Goal: Information Seeking & Learning: Check status

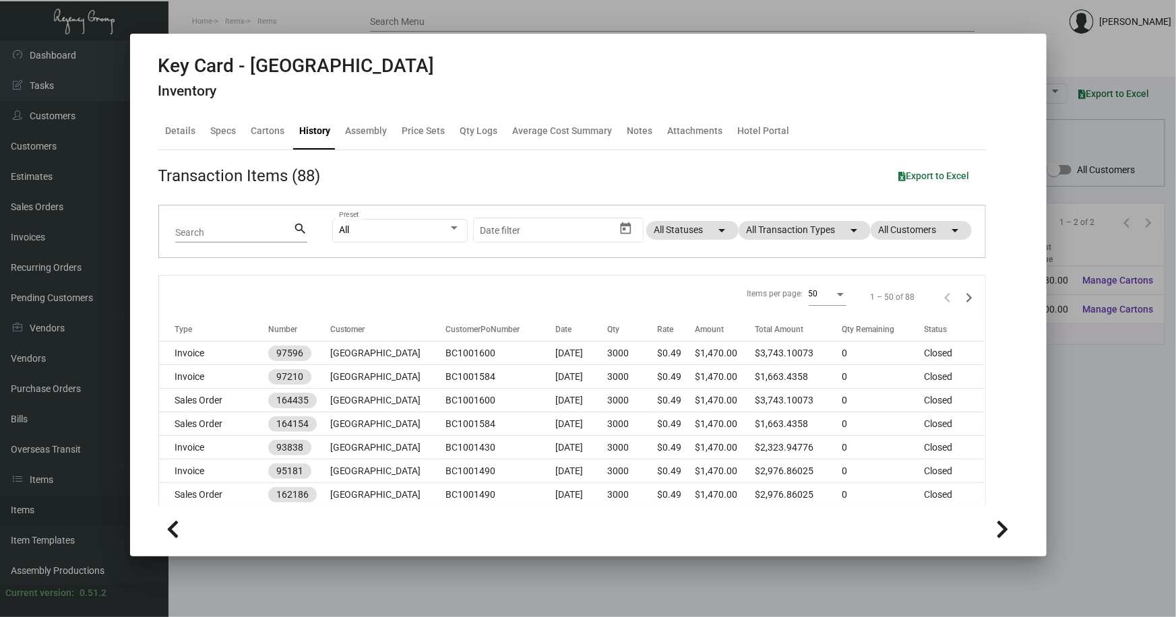
scroll to position [306, 0]
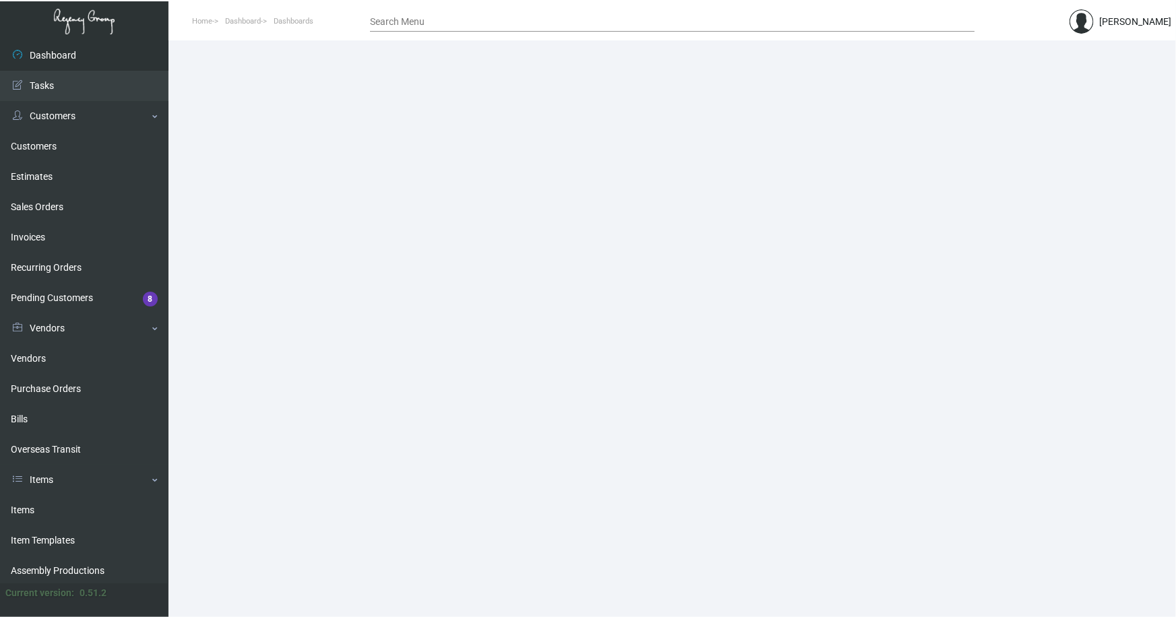
drag, startPoint x: 34, startPoint y: 509, endPoint x: 244, endPoint y: 357, distance: 258.7
click at [34, 508] on link "Items" at bounding box center [84, 510] width 168 height 30
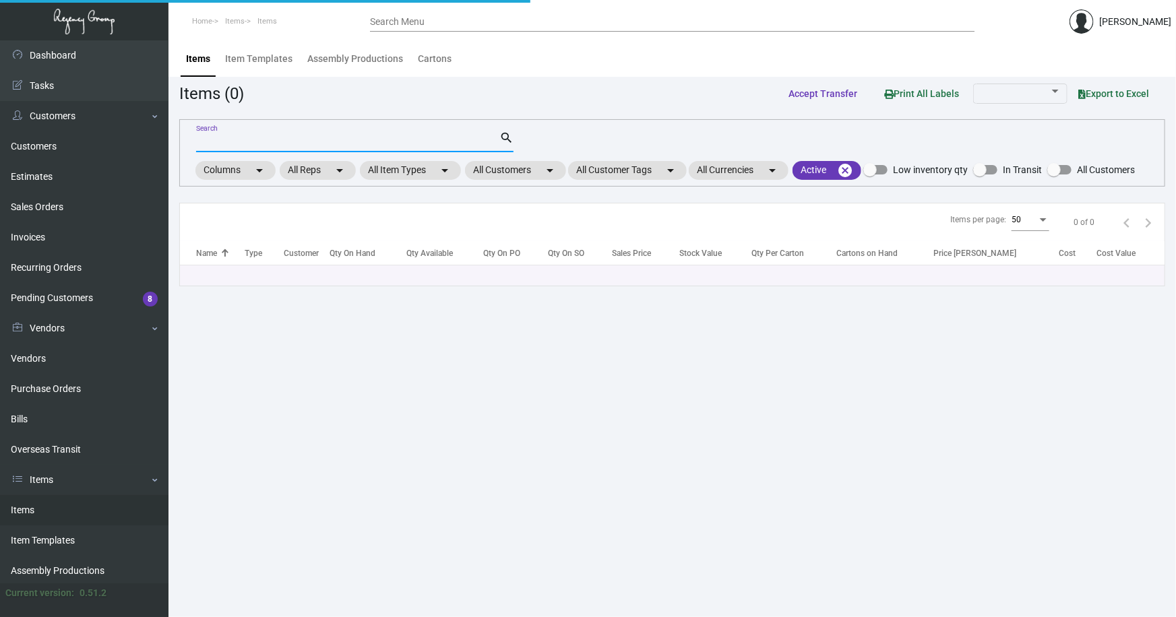
click at [322, 142] on input "Search" at bounding box center [347, 142] width 303 height 11
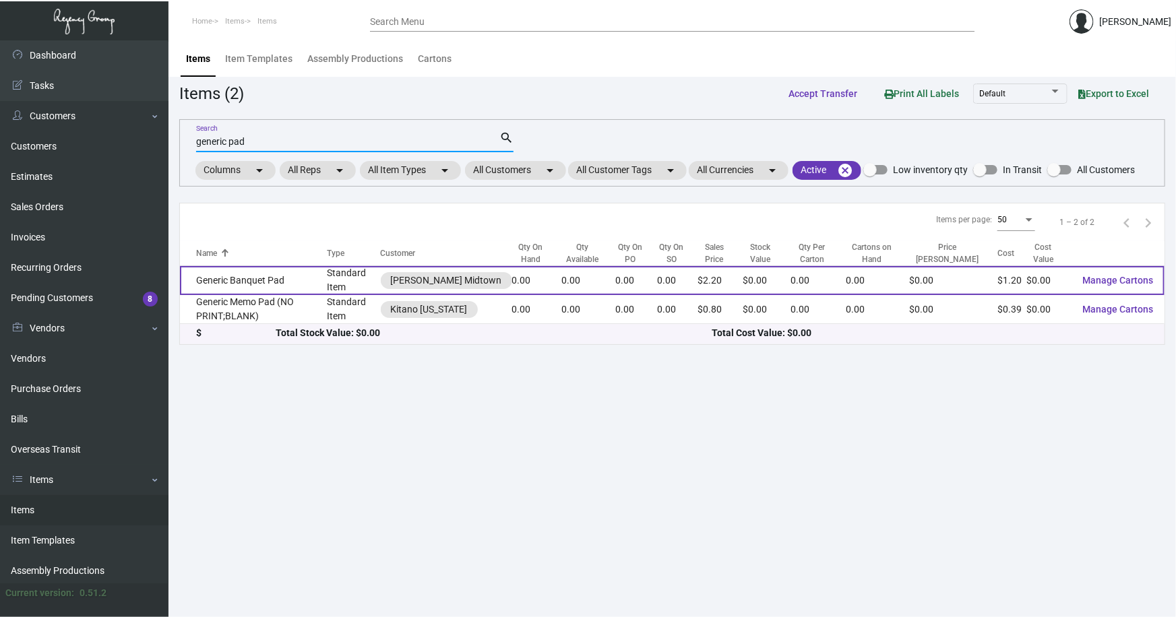
type input "generic pad"
click at [235, 280] on td "Generic Banquet Pad" at bounding box center [253, 280] width 147 height 29
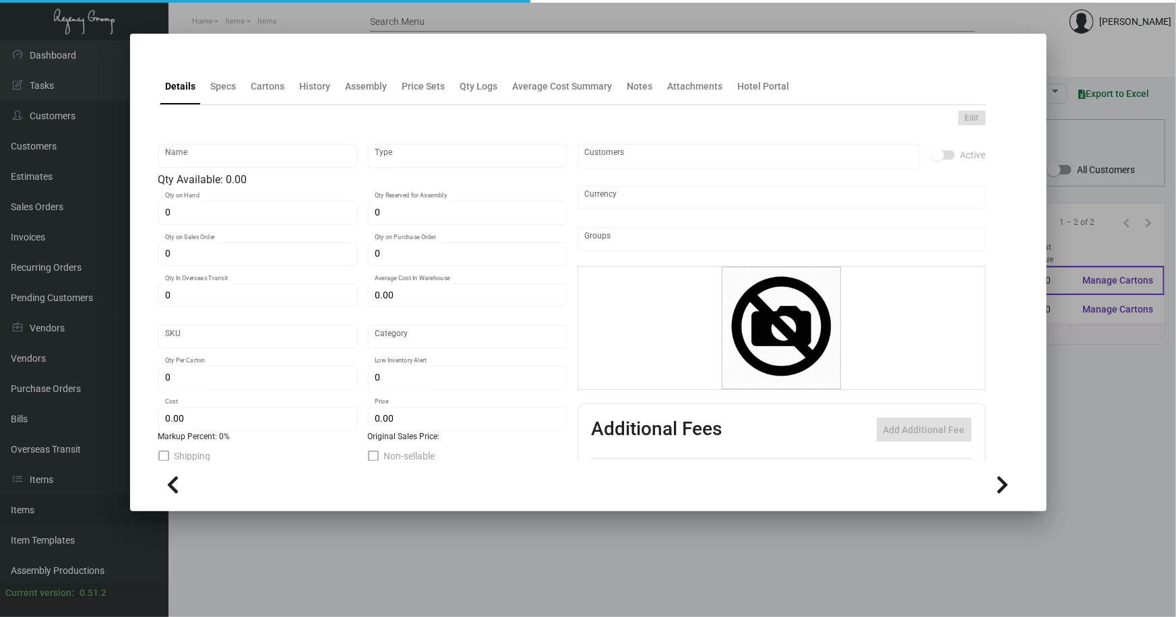
type input "Generic Banquet Pad"
type input "Standard Item"
type input "$ 0.00"
type input "Standard"
type input "$ 1.20"
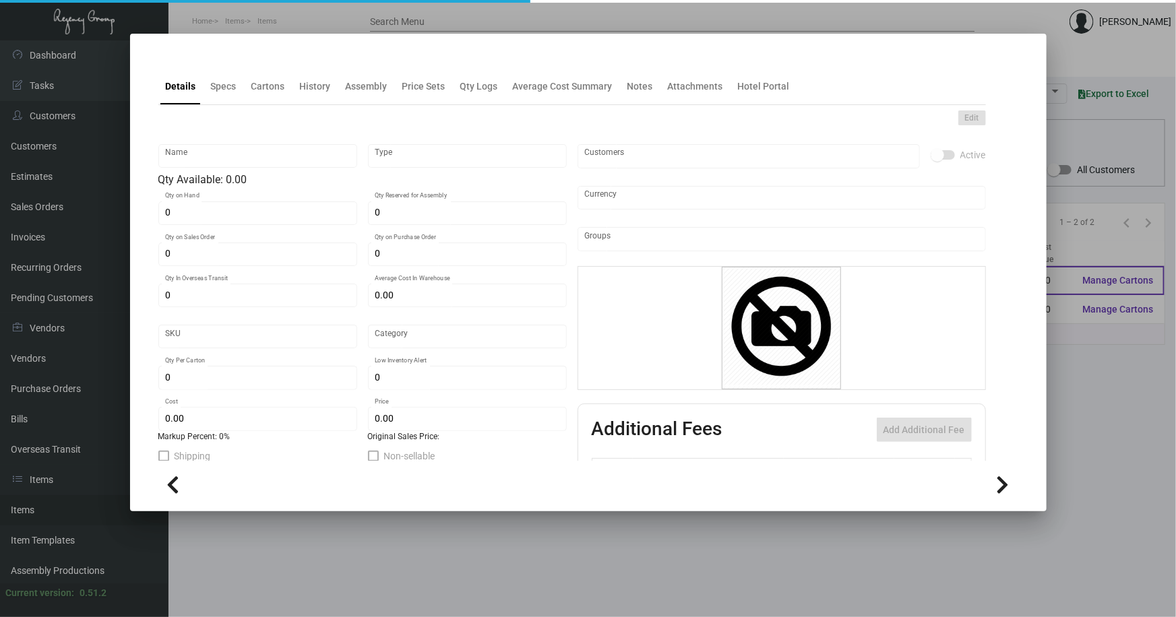
type input "$ 2.20"
checkbox input "true"
type input "United States Dollar $"
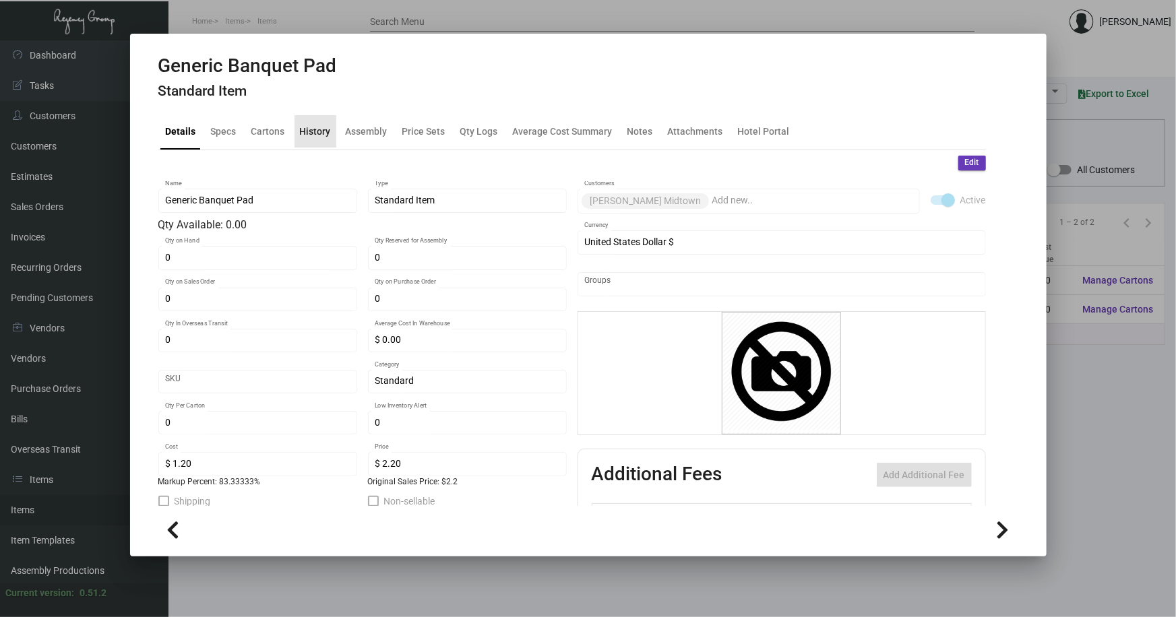
click at [319, 131] on div "History" at bounding box center [315, 131] width 31 height 14
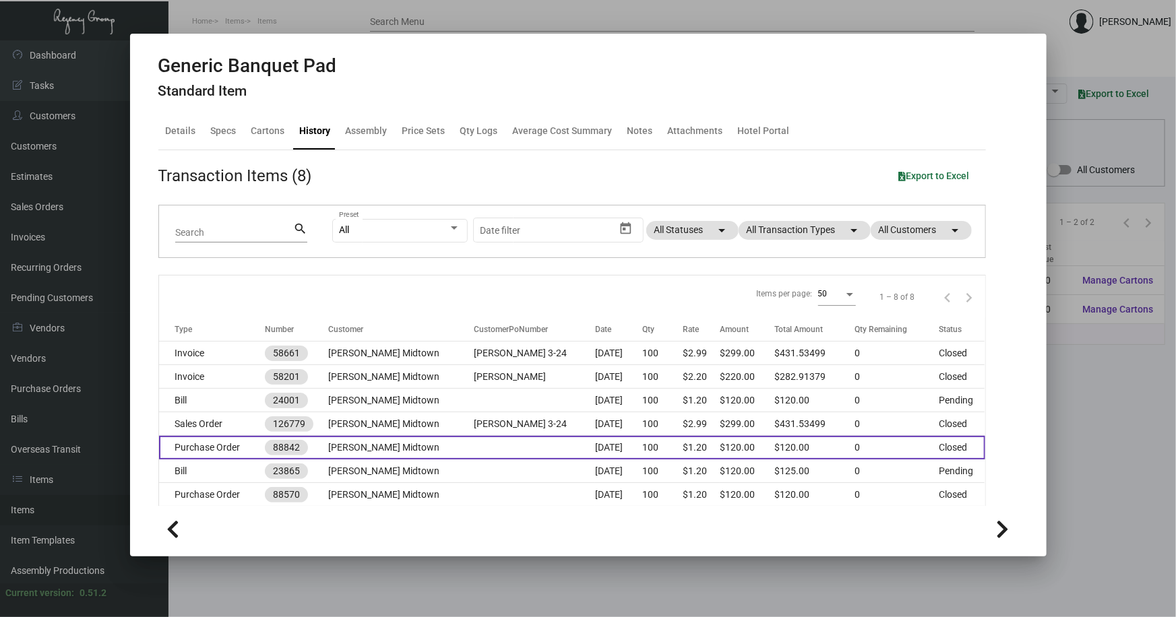
click at [474, 447] on td at bounding box center [534, 448] width 121 height 24
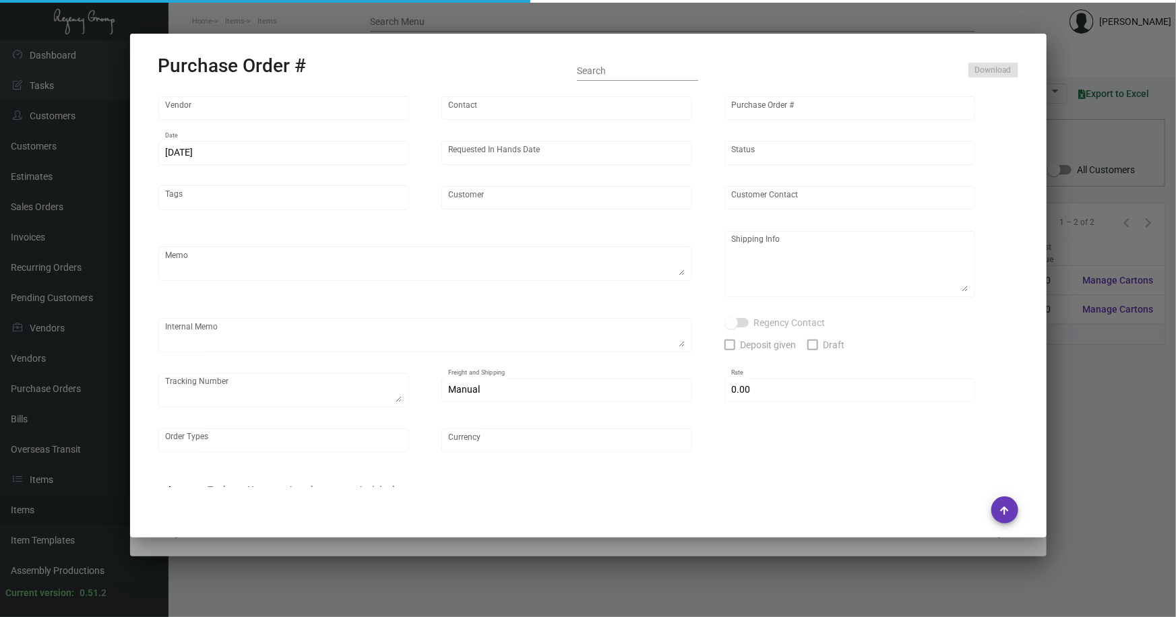
type input "Colonial Redi Record Corp."
type input "[PERSON_NAME]"
type input "88842"
type input "[DATE]"
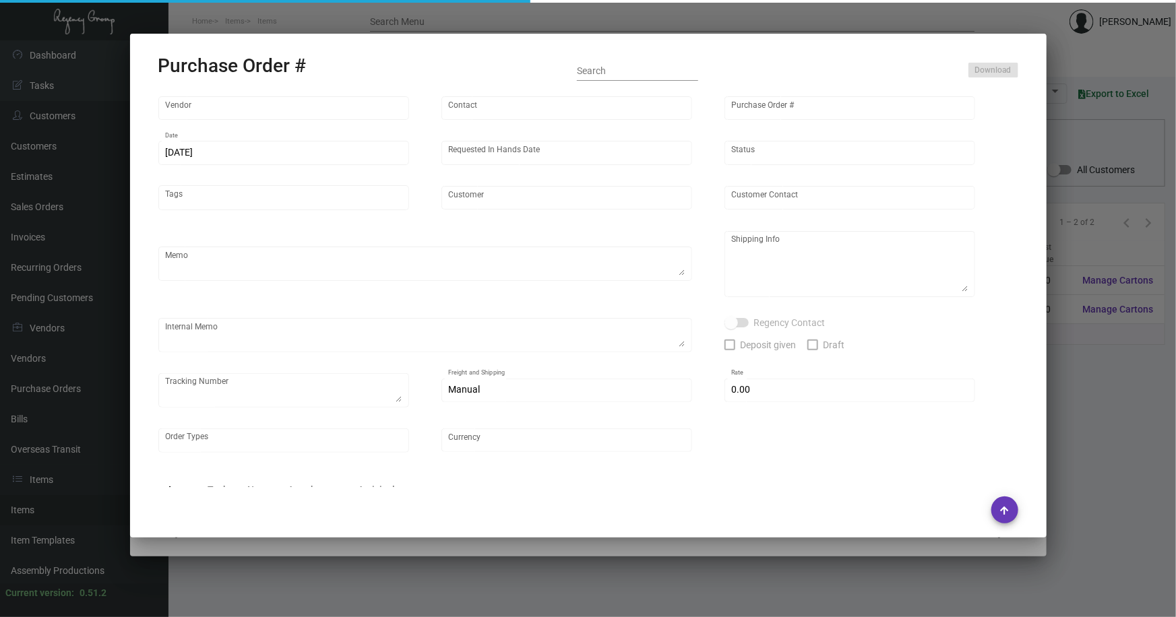
type input "[PERSON_NAME] Midtown"
type input "[PERSON_NAME]"
type textarea "Need to pad [DATE]. We will pick up by [PERSON_NAME]."
type textarea "[PERSON_NAME] Midtown [PERSON_NAME] [STREET_ADDRESS][US_STATE]"
type input "$ 0.00"
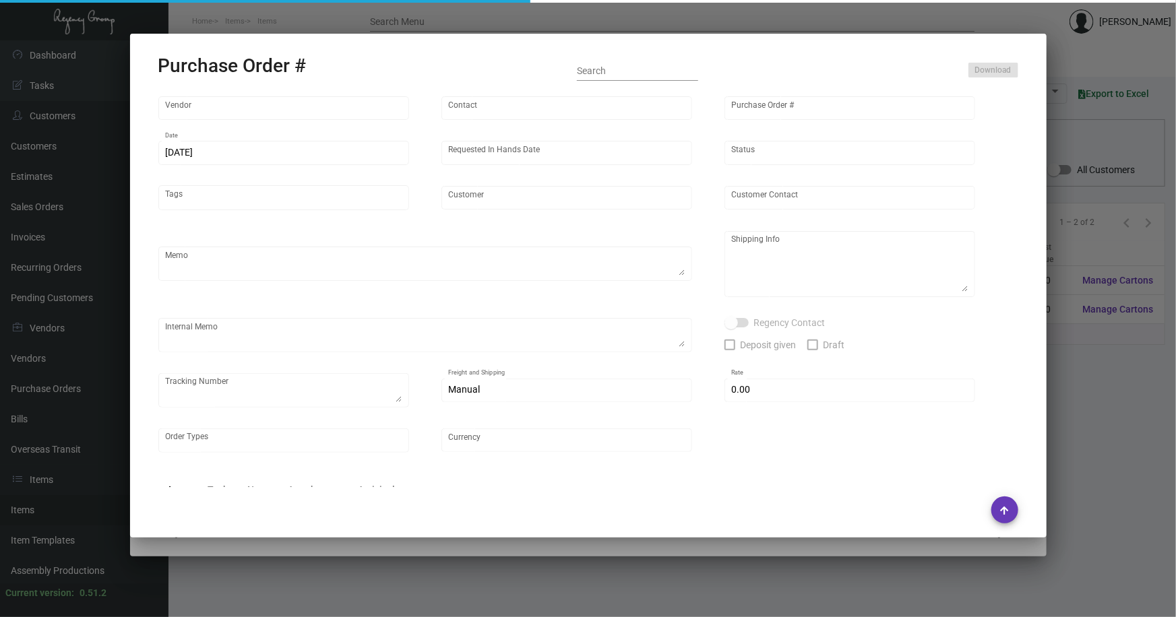
type input "United States Dollar $"
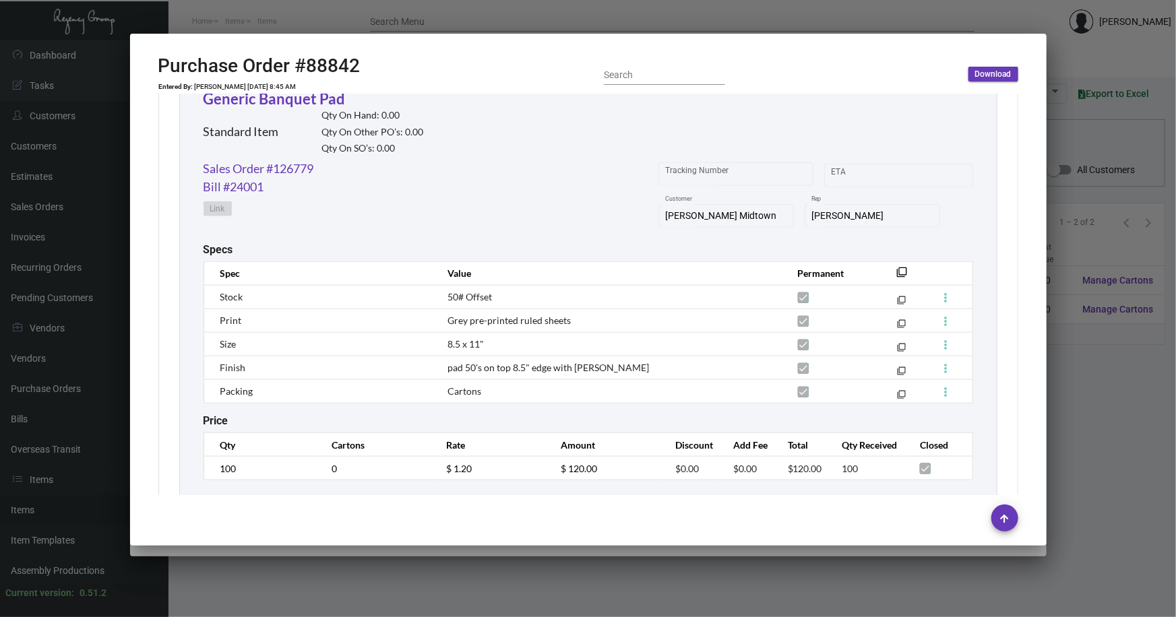
scroll to position [681, 0]
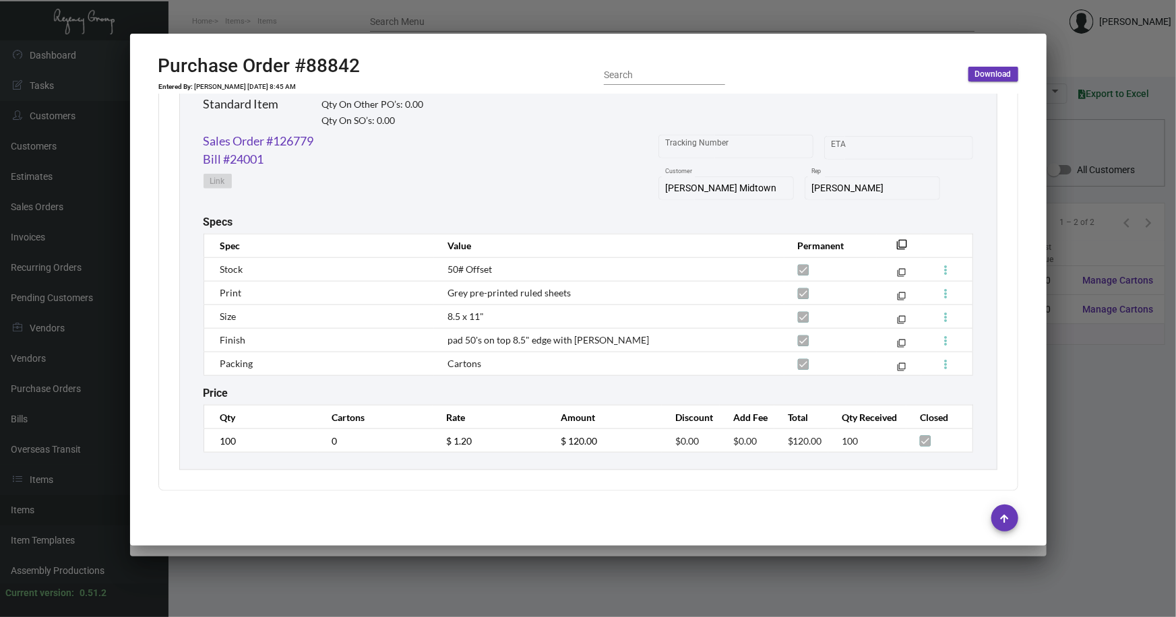
click at [1109, 404] on div at bounding box center [588, 308] width 1176 height 617
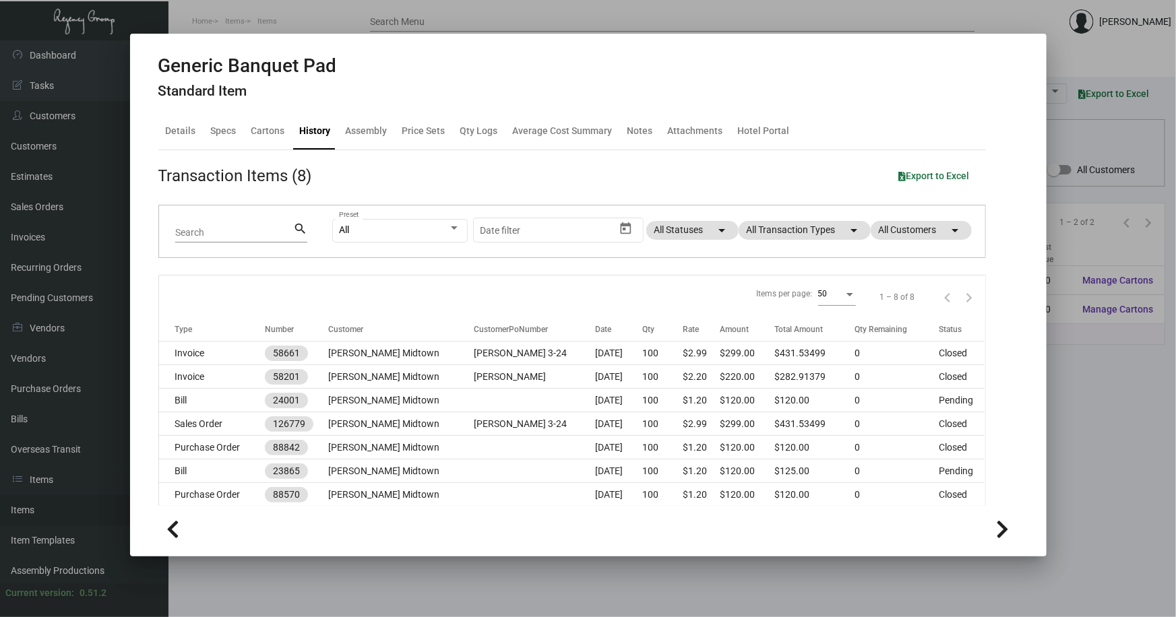
click at [1069, 412] on div at bounding box center [588, 308] width 1176 height 617
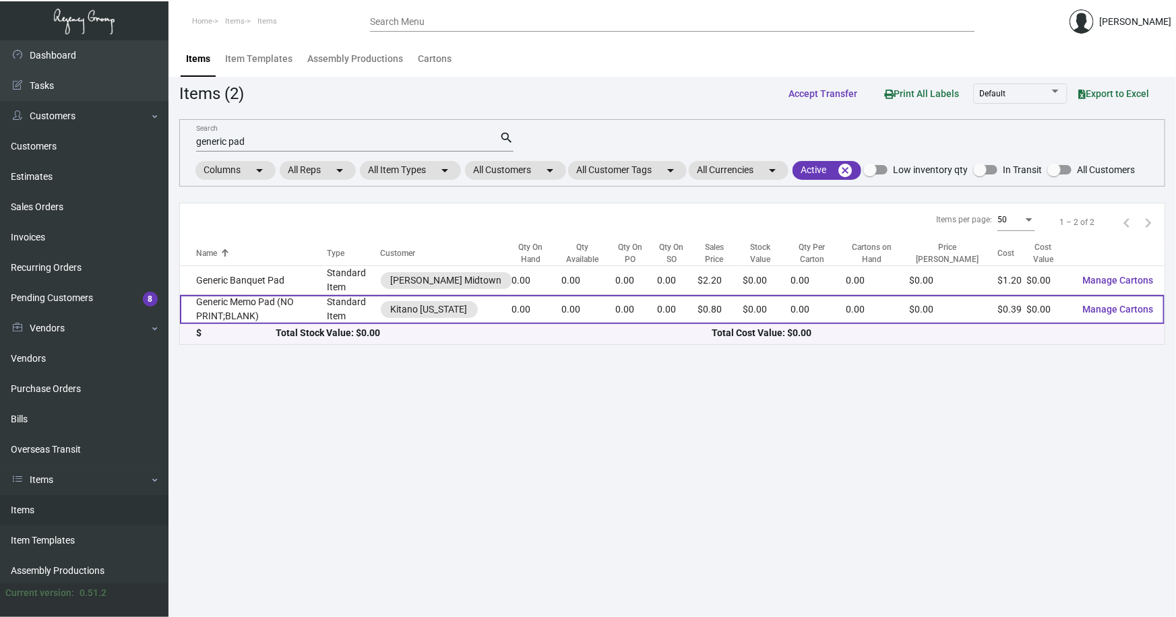
click at [229, 305] on td "Generic Memo Pad (NO PRINT;BLANK)" at bounding box center [253, 309] width 147 height 29
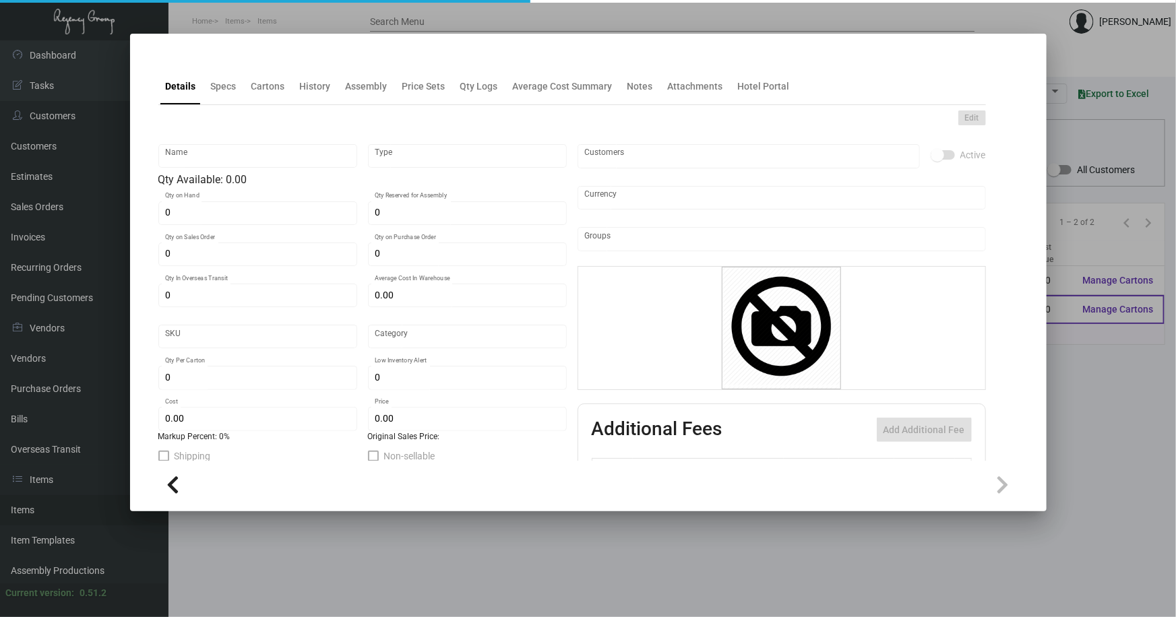
type input "Generic Memo Pad (NO PRINT;BLANK)"
type input "Standard Item"
type input "$ 0.00"
type input "Standard"
type input "$ 0.385"
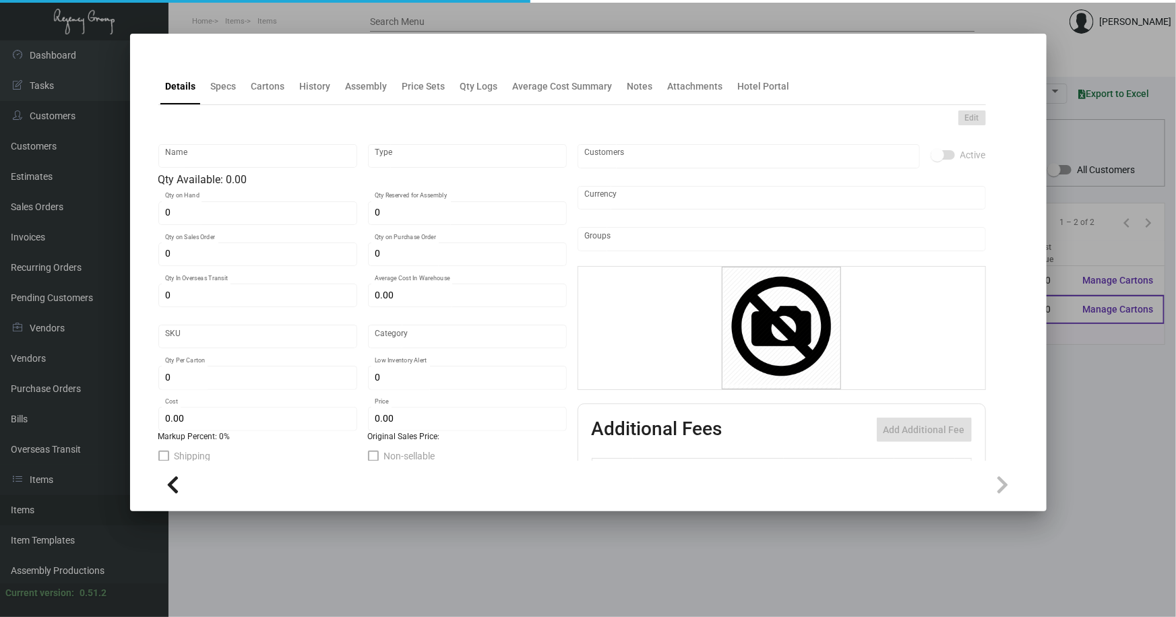
type input "$ 0.799"
checkbox input "true"
type input "United States Dollar $"
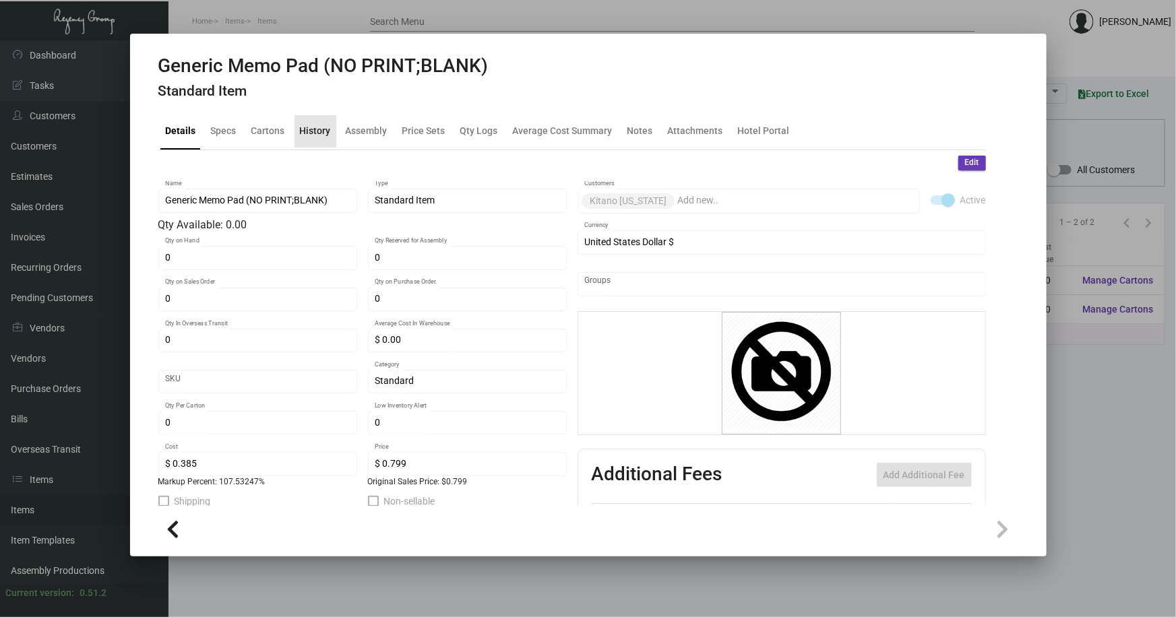
click at [317, 130] on div "History" at bounding box center [315, 131] width 31 height 14
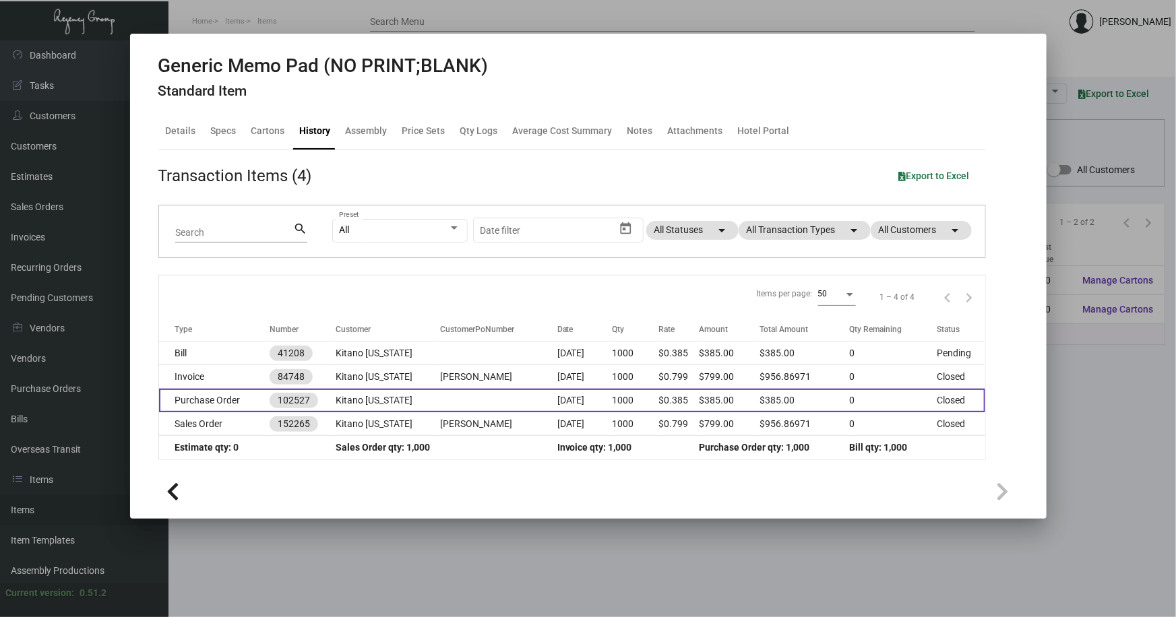
click at [511, 407] on td at bounding box center [498, 401] width 117 height 24
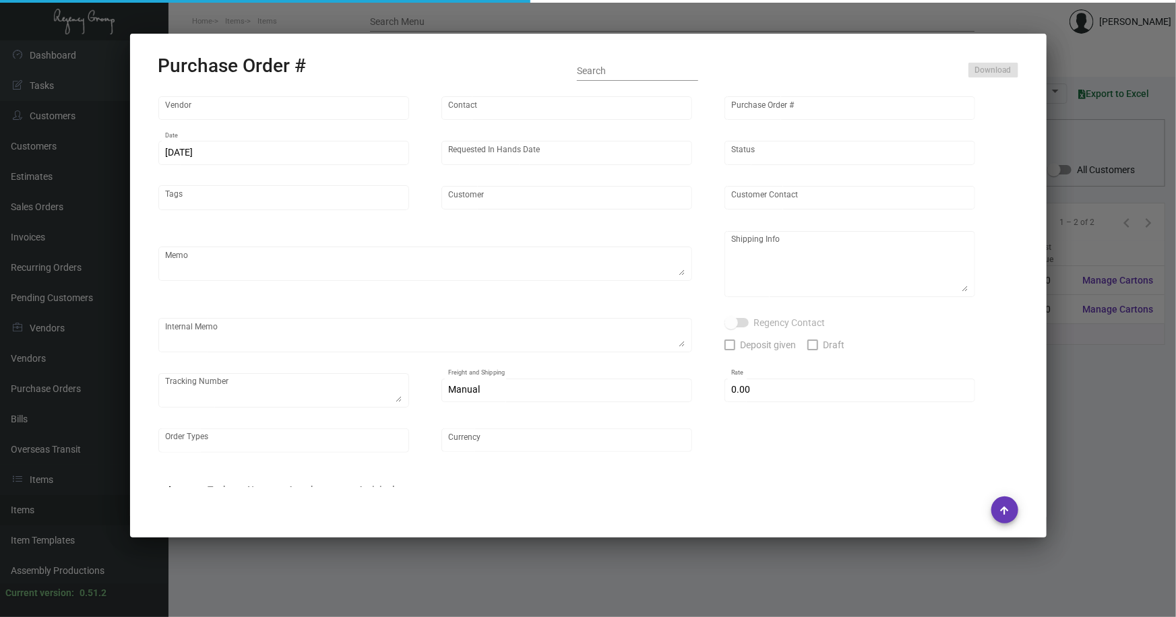
type input "Offset Press Inc"
type input "[PERSON_NAME] -"
type input "102527"
type input "[DATE]"
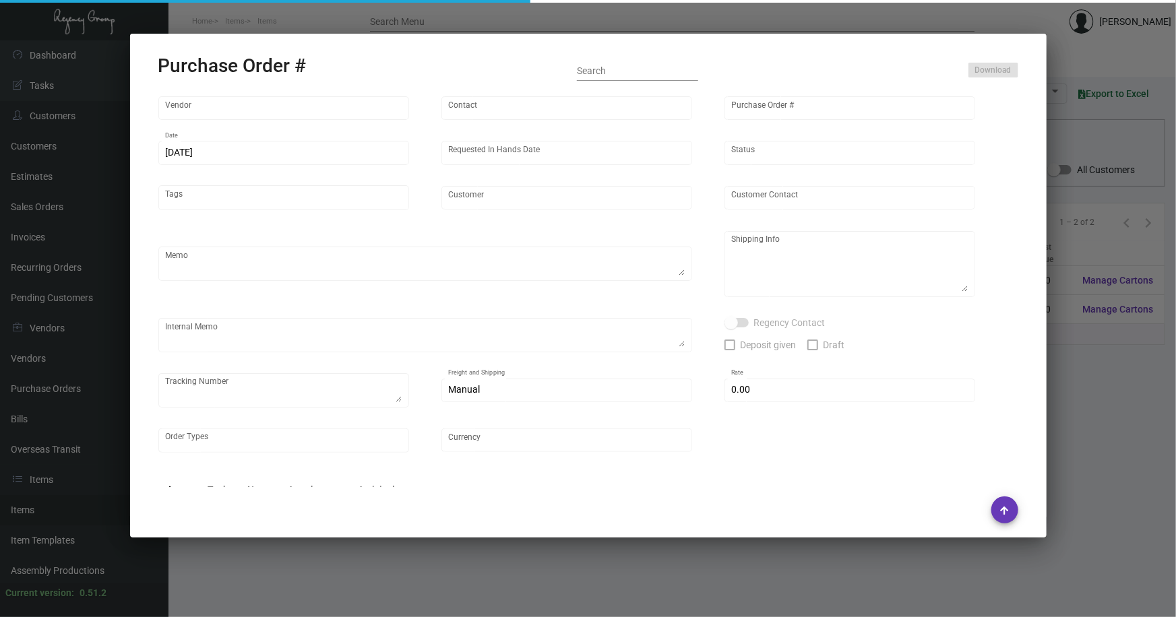
type input "Kitano [US_STATE]"
type input "[PERSON_NAME]"
type textarea "As discussed with [PERSON_NAME], these will be picked up [DATE] AM to ensure th…"
type textarea "Kitano [US_STATE] - [PERSON_NAME] [STREET_ADDRESS][US_STATE]"
type textarea "@SH -- MUST BE DELIVERED [DATE] PER [PERSON_NAME]. SHOULD YOU HAVE ANY ADDITION…"
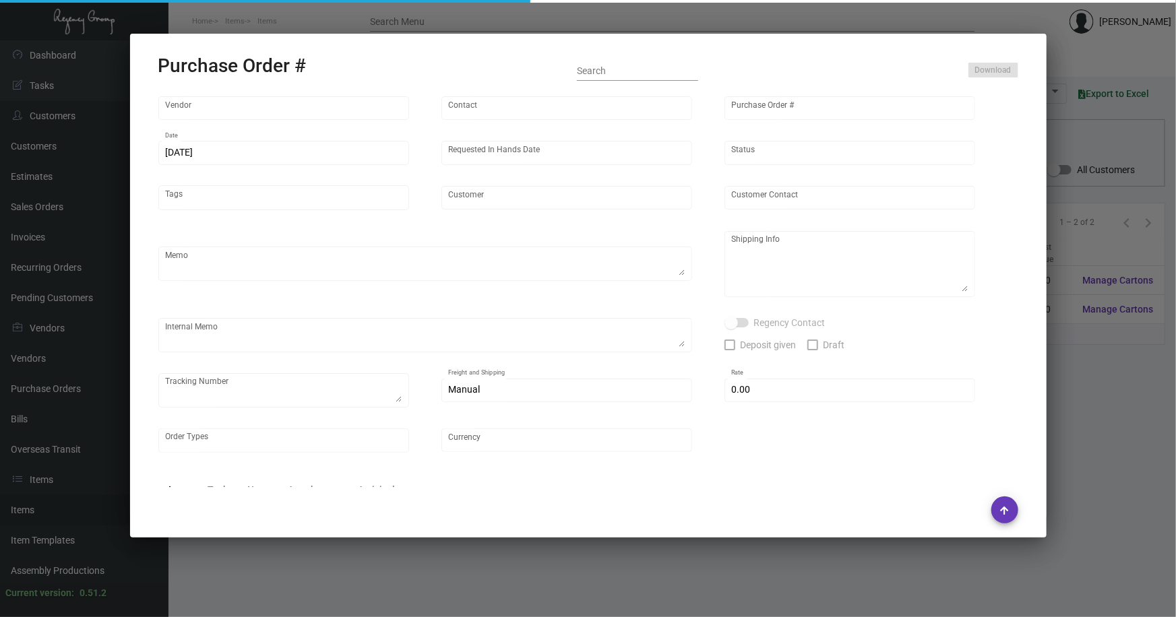
type input "$ 0.00"
type input "United States Dollar $"
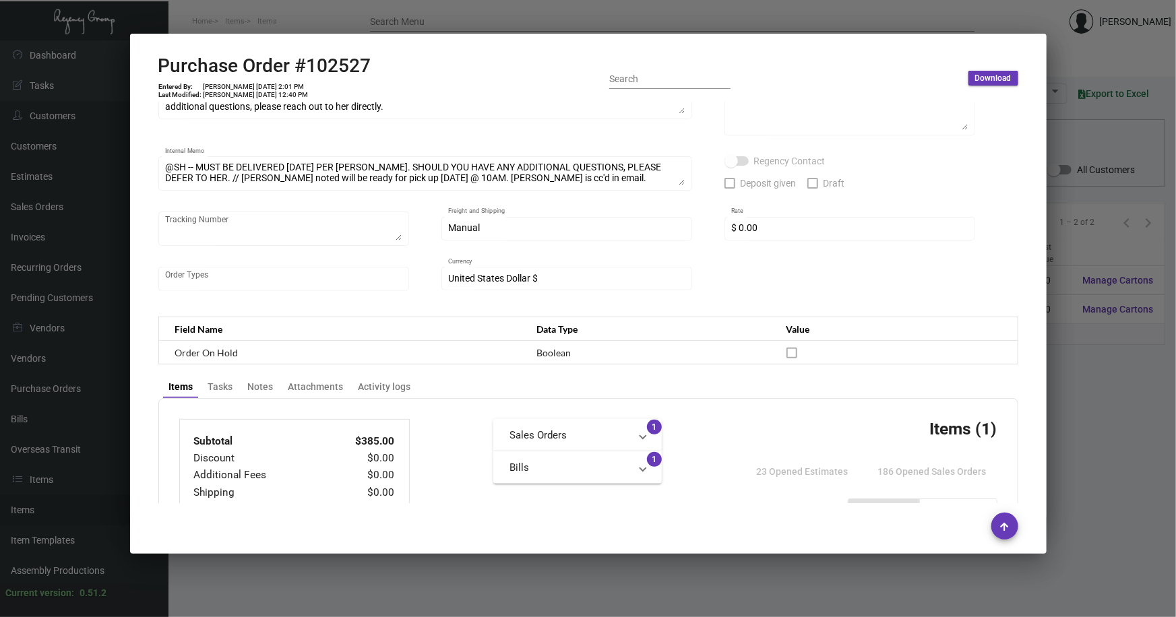
scroll to position [168, 0]
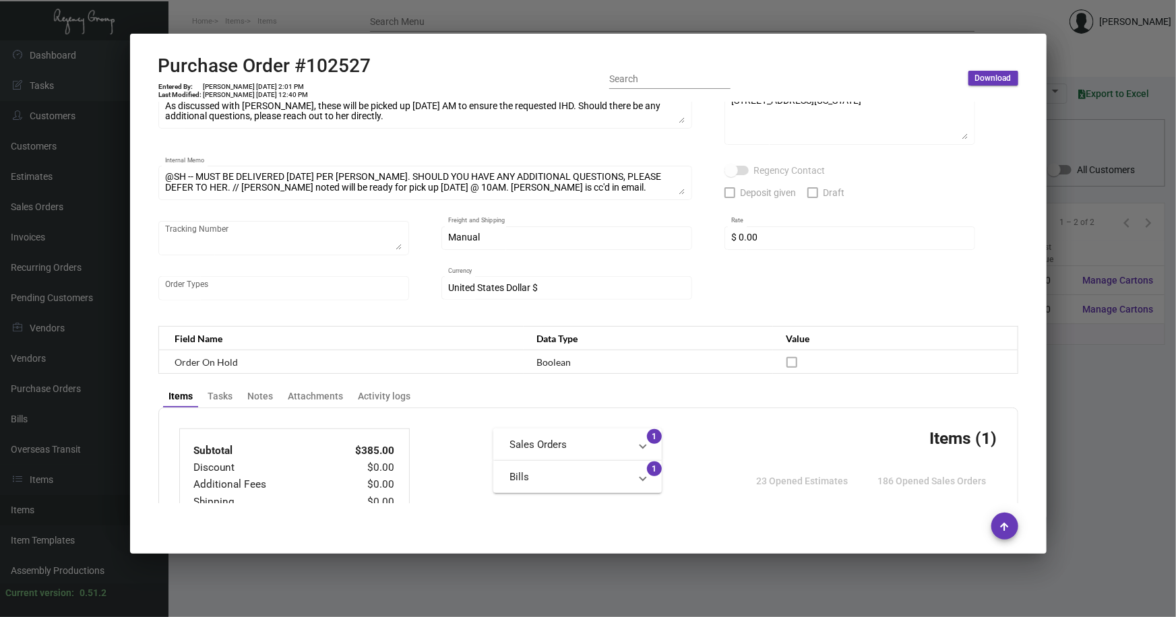
click at [1069, 377] on div at bounding box center [588, 308] width 1176 height 617
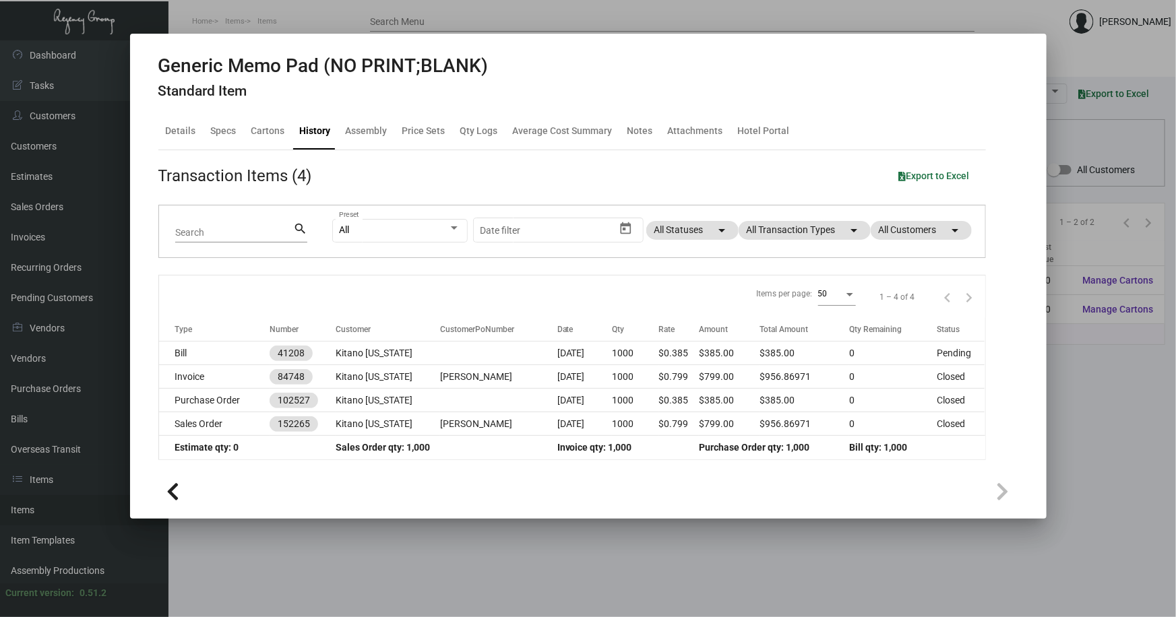
click at [1069, 377] on div at bounding box center [588, 308] width 1176 height 617
